Goal: Information Seeking & Learning: Learn about a topic

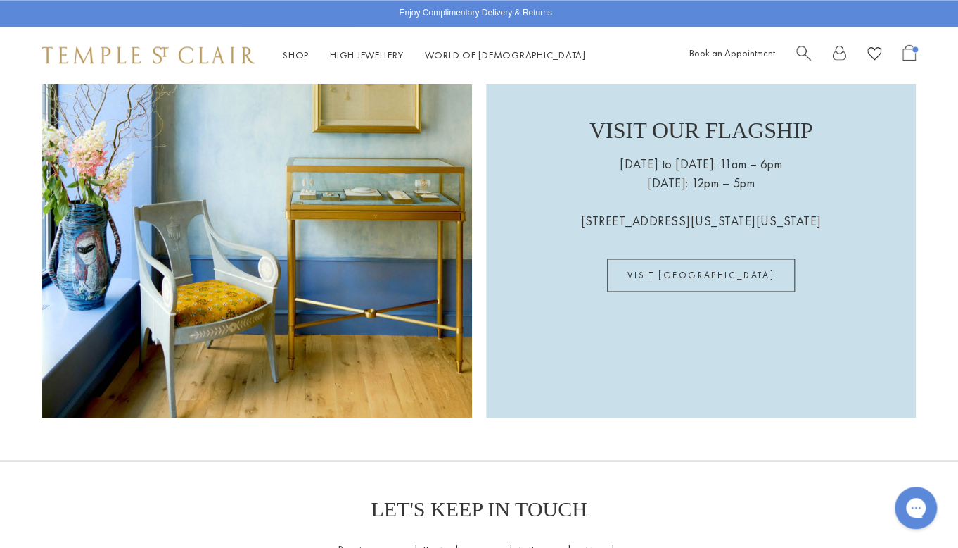
scroll to position [3564, 0]
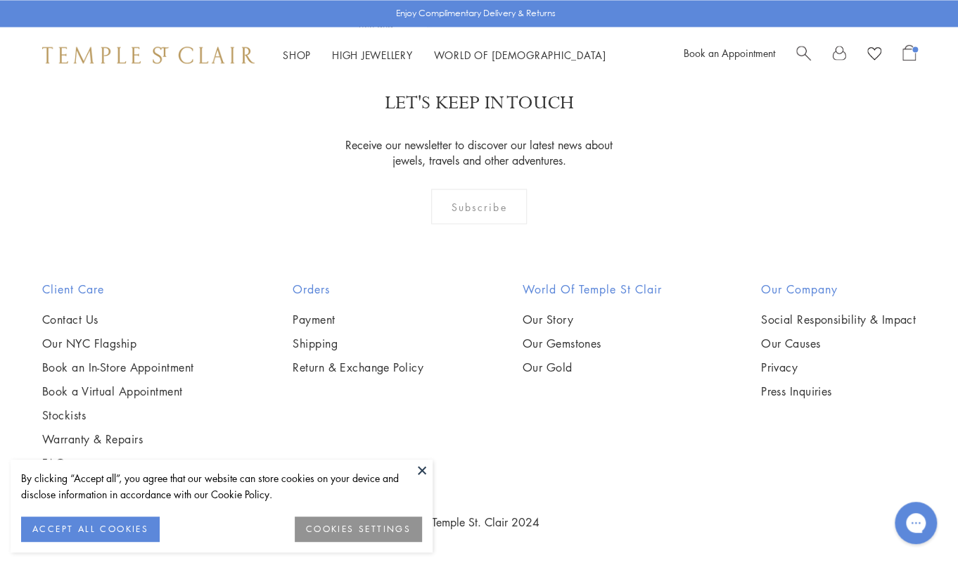
scroll to position [10267, 0]
click at [98, 348] on link "Our NYC Flagship" at bounding box center [117, 342] width 151 height 15
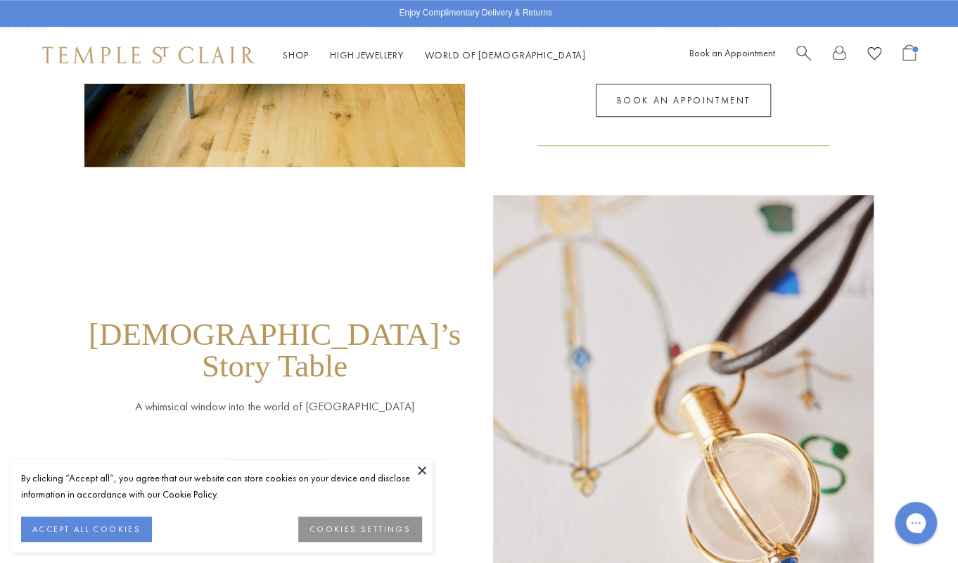
scroll to position [830, 0]
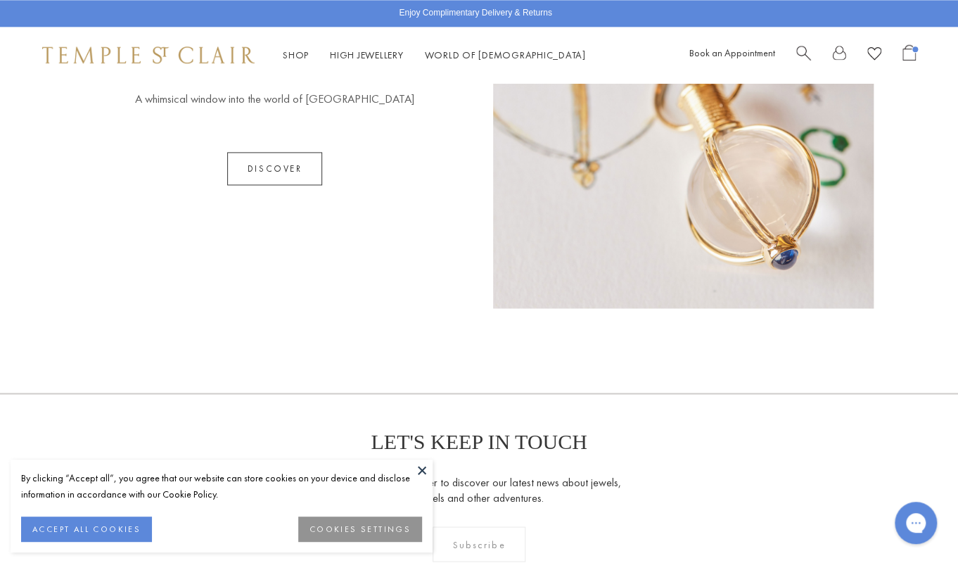
click at [283, 152] on link "Discover" at bounding box center [275, 168] width 96 height 33
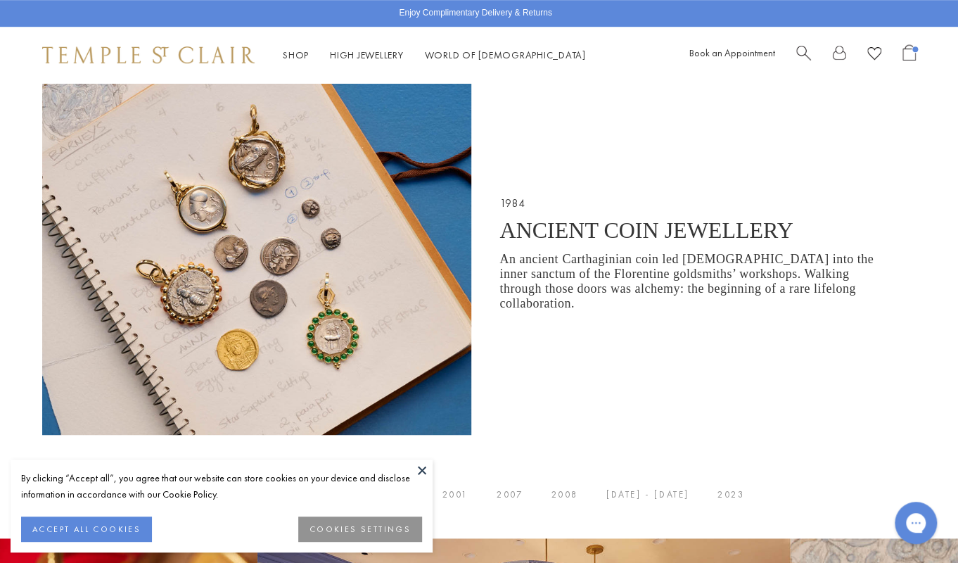
scroll to position [436, 0]
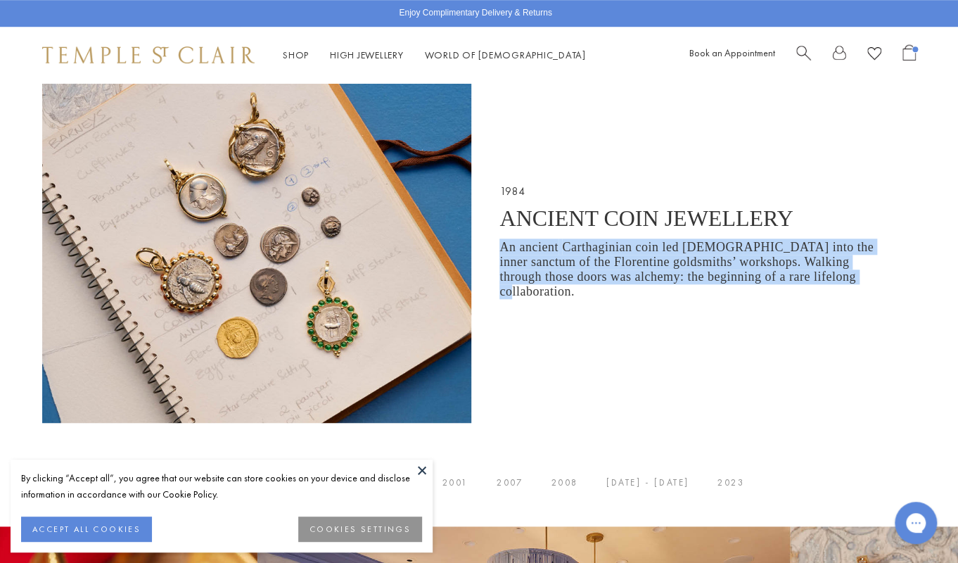
drag, startPoint x: 501, startPoint y: 253, endPoint x: 859, endPoint y: 290, distance: 360.1
click at [859, 290] on p "An ancient Carthaginian coin led [DEMOGRAPHIC_DATA] into the inner sanctum of t…" at bounding box center [687, 269] width 374 height 61
copy p "An ancient Carthaginian coin led [DEMOGRAPHIC_DATA] into the inner sanctum of t…"
